Goal: Entertainment & Leisure: Consume media (video, audio)

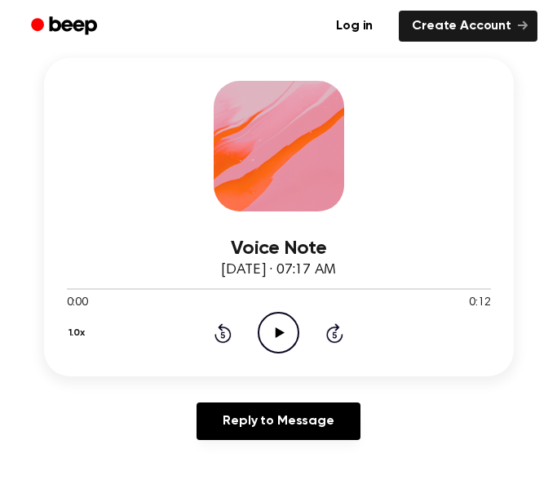
scroll to position [232, 0]
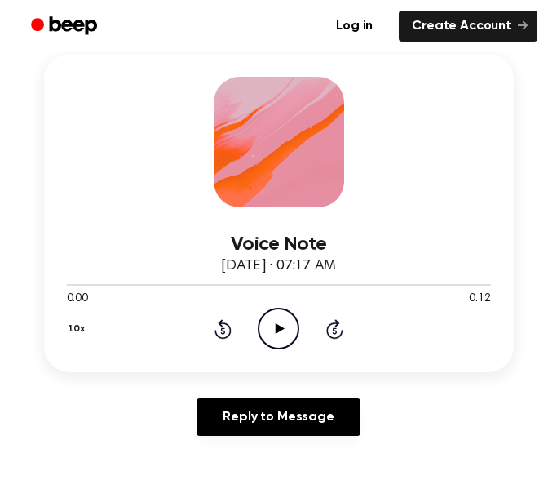
click at [264, 326] on icon "Play Audio" at bounding box center [279, 329] width 42 height 42
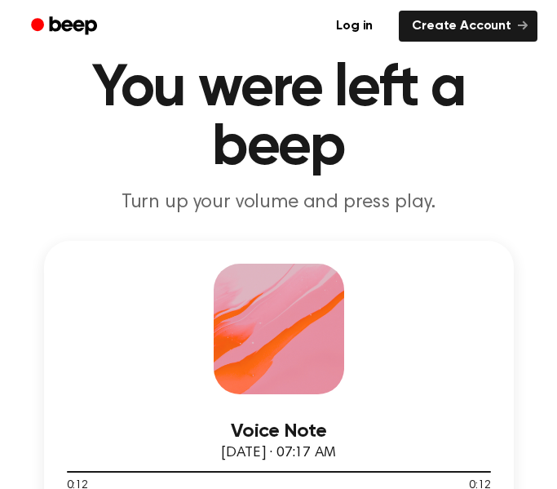
scroll to position [0, 0]
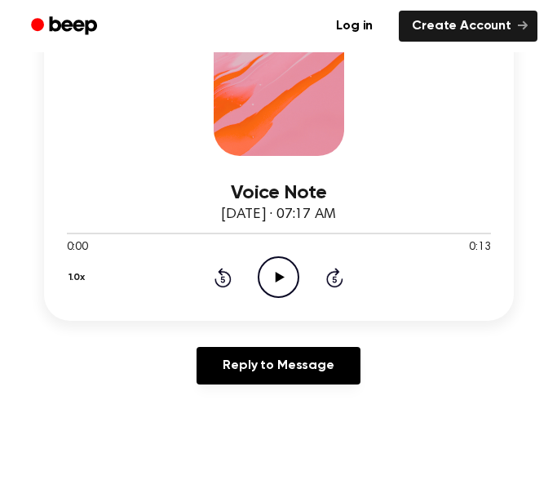
scroll to position [301, 0]
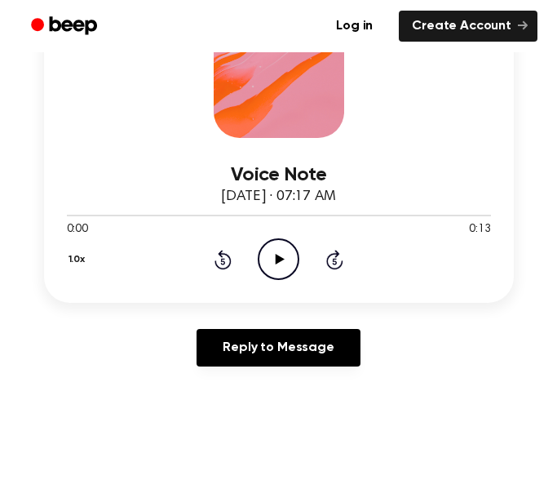
click at [275, 265] on icon "Play Audio" at bounding box center [279, 259] width 42 height 42
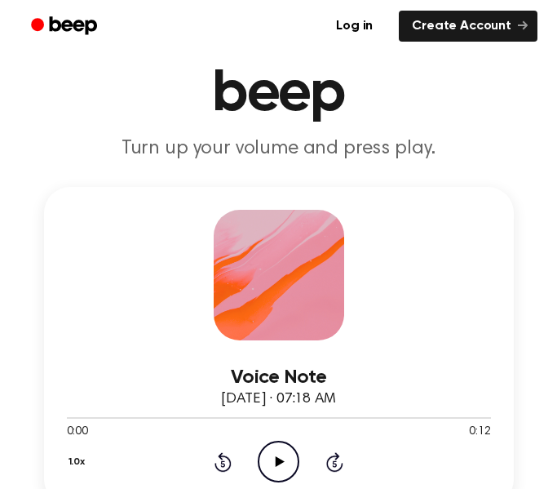
scroll to position [100, 0]
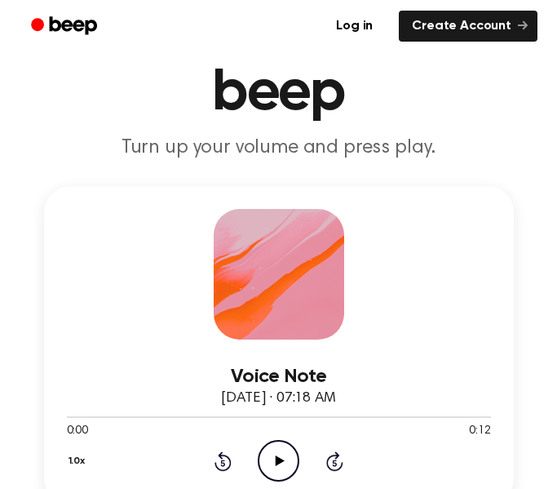
click at [268, 458] on icon "Play Audio" at bounding box center [279, 461] width 42 height 42
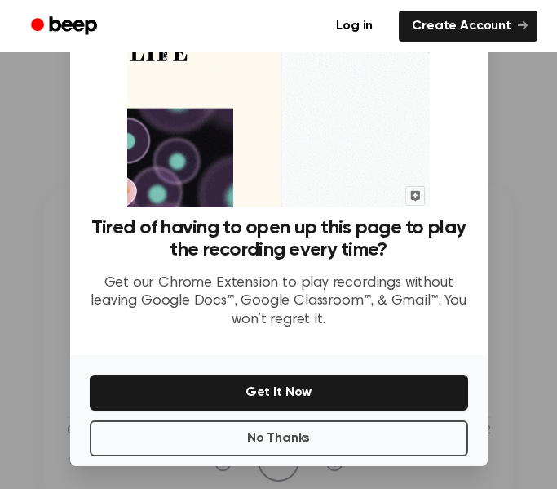
scroll to position [100, 0]
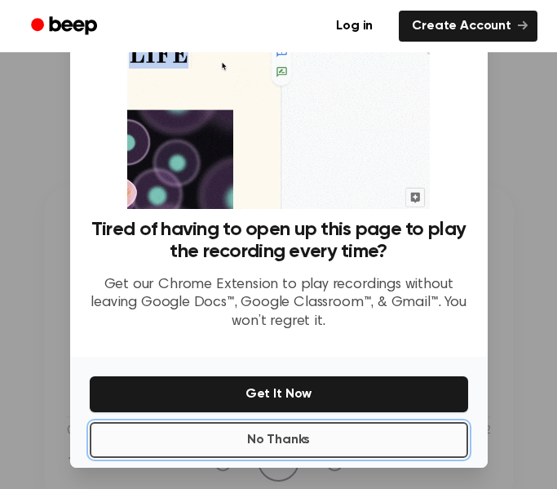
click at [141, 429] on button "No Thanks" at bounding box center [279, 440] width 379 height 36
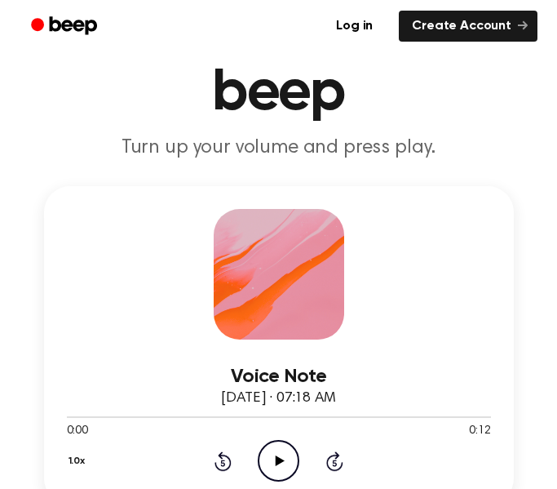
click at [278, 471] on icon "Play Audio" at bounding box center [279, 461] width 42 height 42
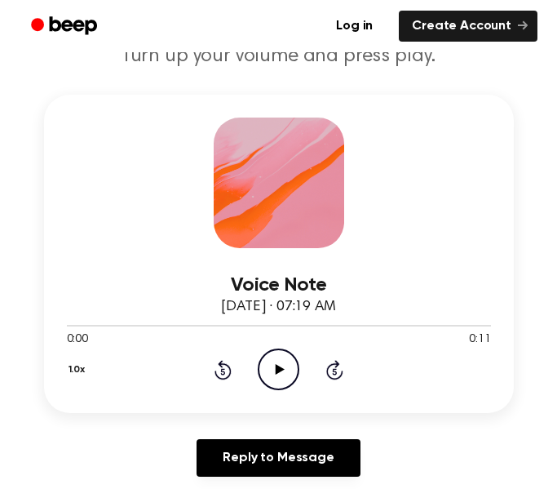
scroll to position [197, 0]
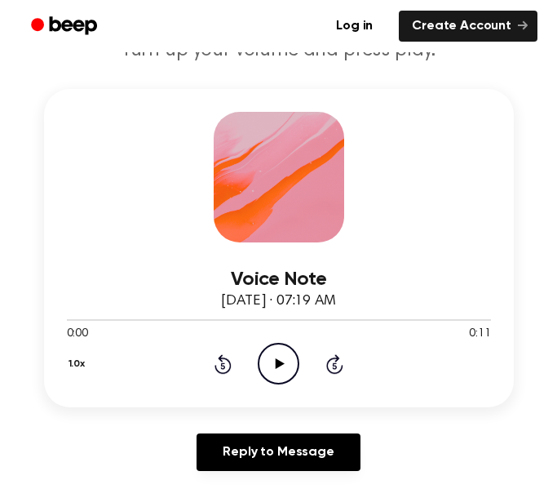
click at [269, 350] on icon "Play Audio" at bounding box center [279, 364] width 42 height 42
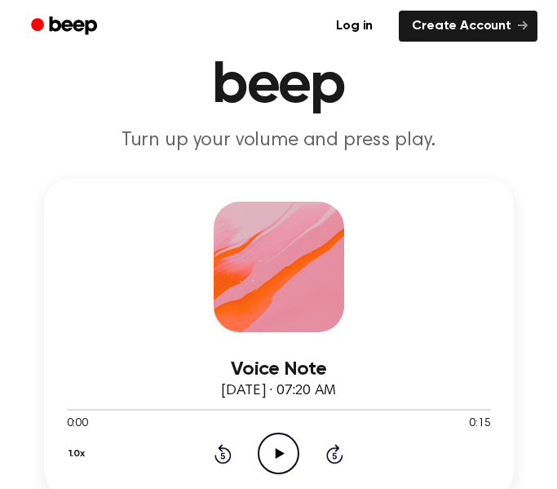
scroll to position [111, 0]
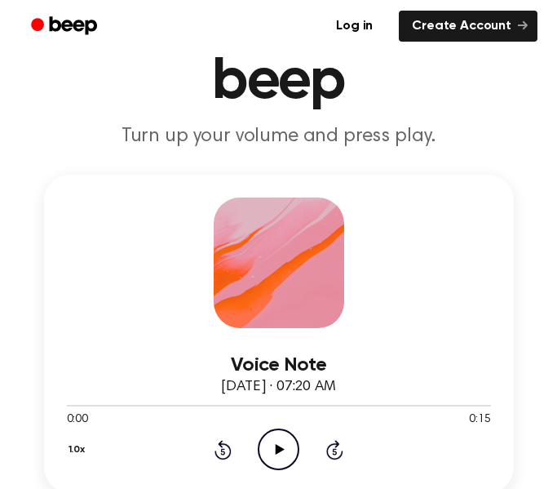
click at [266, 441] on icon "Play Audio" at bounding box center [279, 449] width 42 height 42
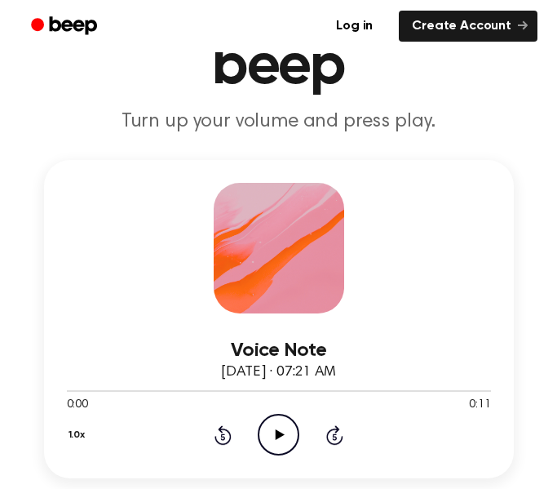
scroll to position [126, 0]
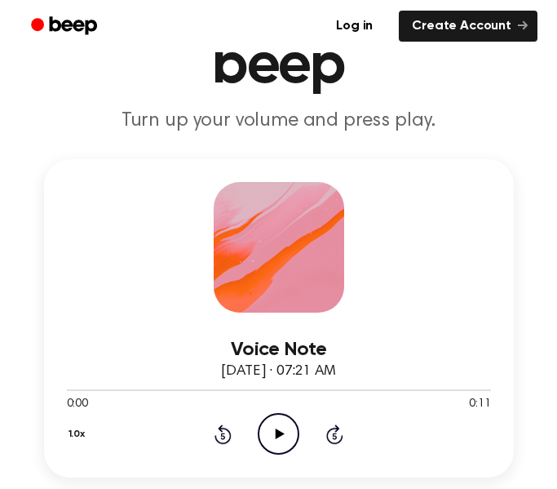
click at [266, 434] on icon "Play Audio" at bounding box center [279, 434] width 42 height 42
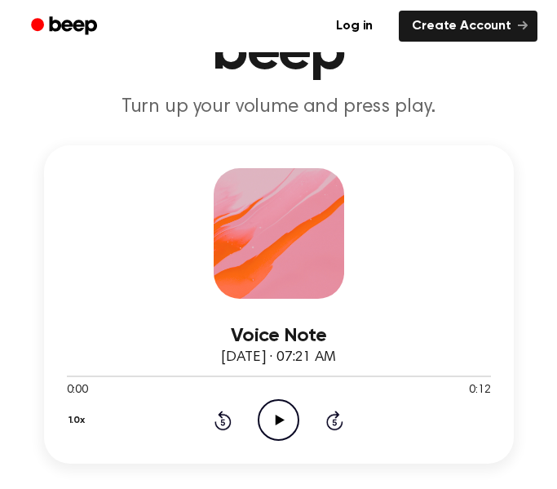
scroll to position [146, 0]
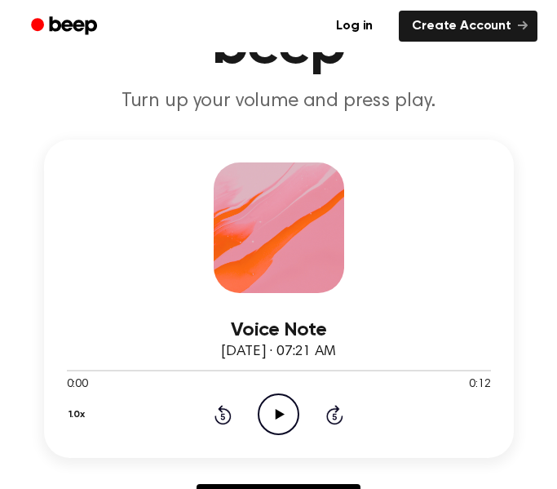
click at [277, 393] on icon "Play Audio" at bounding box center [279, 414] width 42 height 42
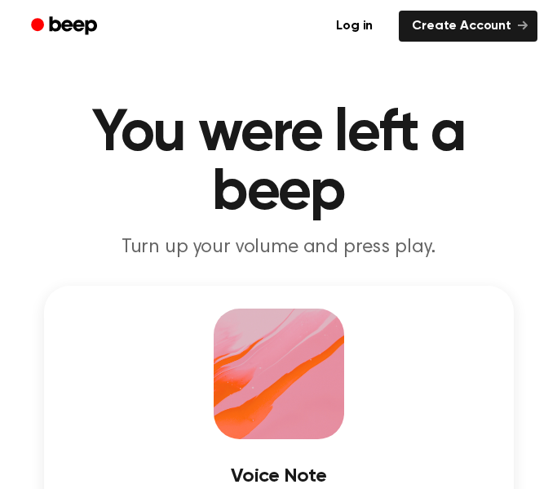
scroll to position [141, 0]
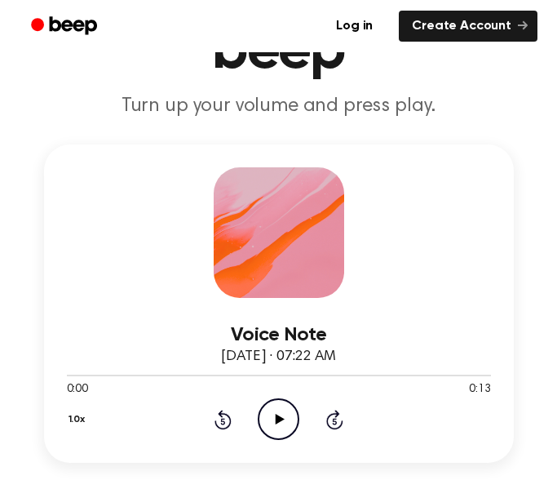
click at [285, 414] on icon "Play Audio" at bounding box center [279, 419] width 42 height 42
